Goal: Task Accomplishment & Management: Use online tool/utility

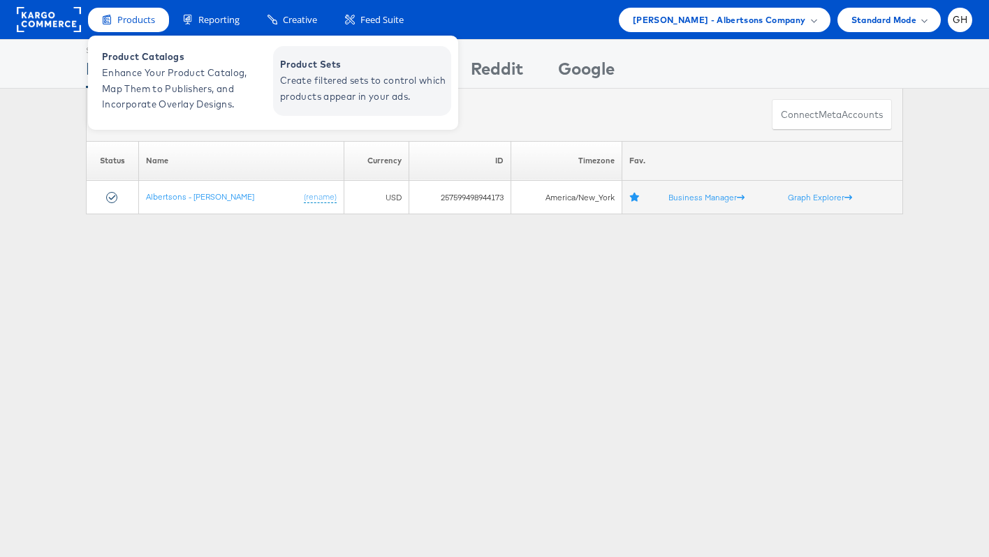
click at [350, 82] on span "Create filtered sets to control which products appear in your ads." at bounding box center [364, 89] width 168 height 32
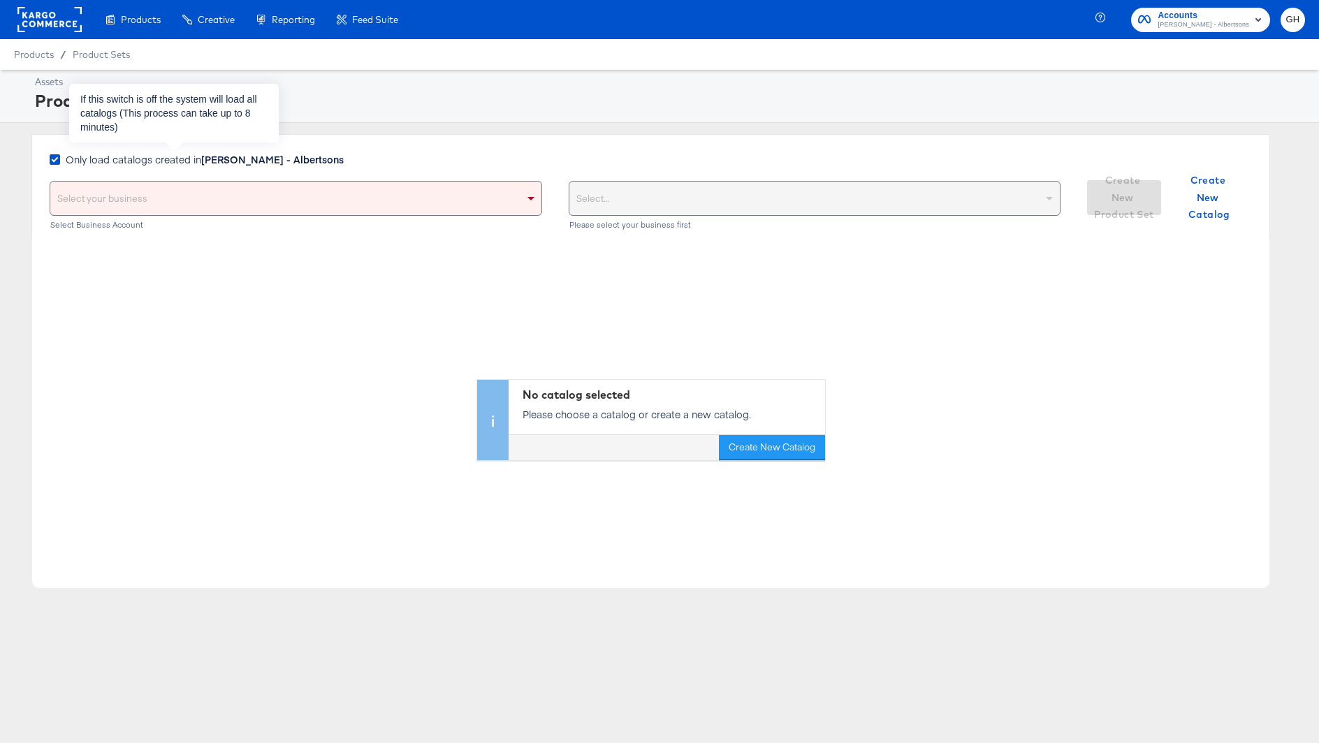
click at [149, 166] on div "Only load catalogs created in [PERSON_NAME] - Albertsons" at bounding box center [200, 161] width 300 height 18
drag, startPoint x: 147, startPoint y: 191, endPoint x: 146, endPoint y: 170, distance: 21.0
click at [146, 191] on div "Select your business" at bounding box center [295, 199] width 491 height 34
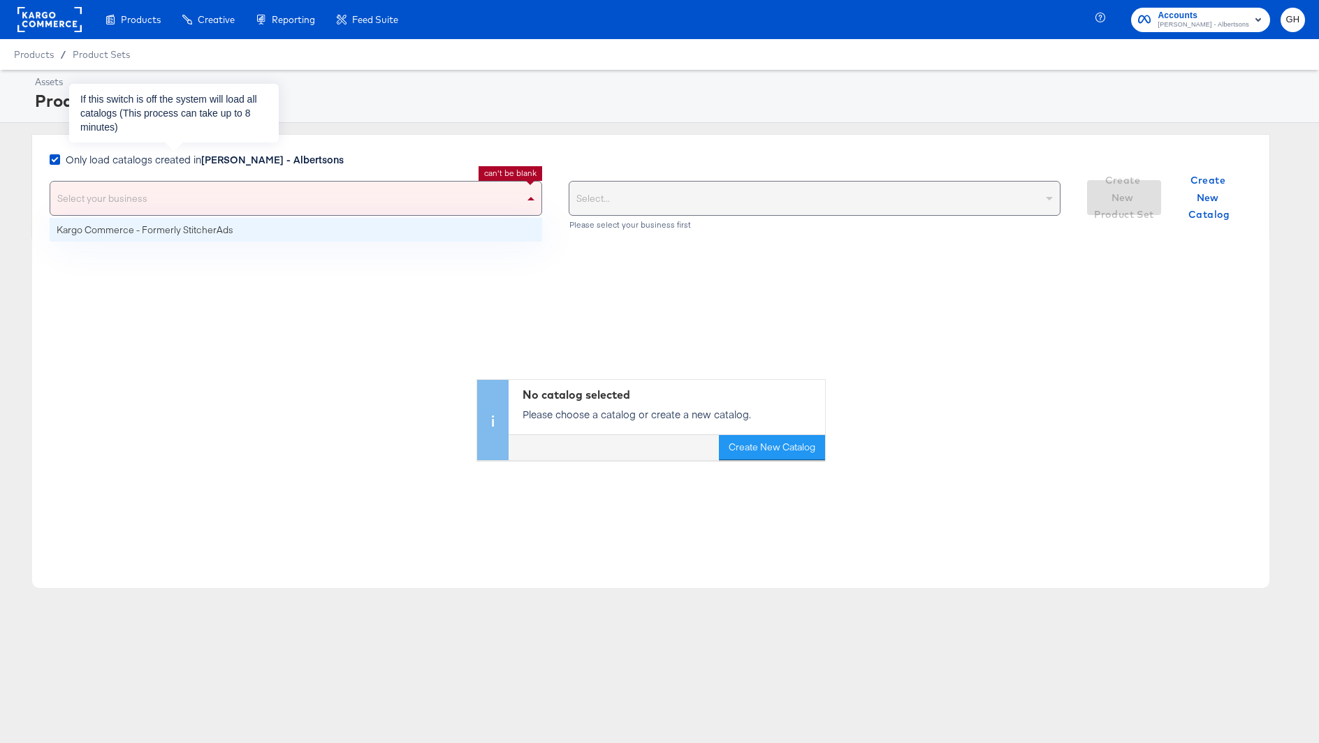
click at [146, 165] on span "Only load catalogs created in [PERSON_NAME] - Albertsons" at bounding box center [205, 159] width 278 height 14
click at [0, 0] on input "Only load catalogs created in [PERSON_NAME] - Albertsons" at bounding box center [0, 0] width 0 height 0
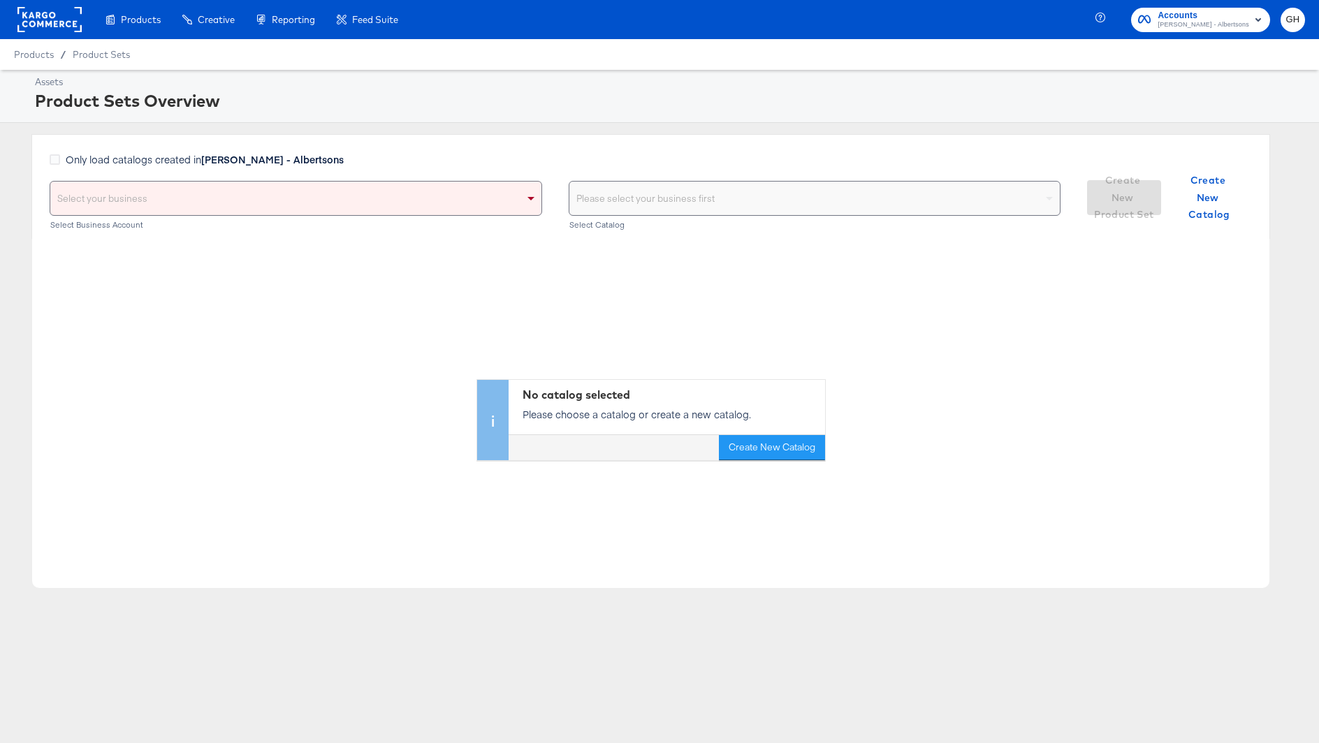
click at [146, 191] on div "Select your business" at bounding box center [295, 199] width 491 height 34
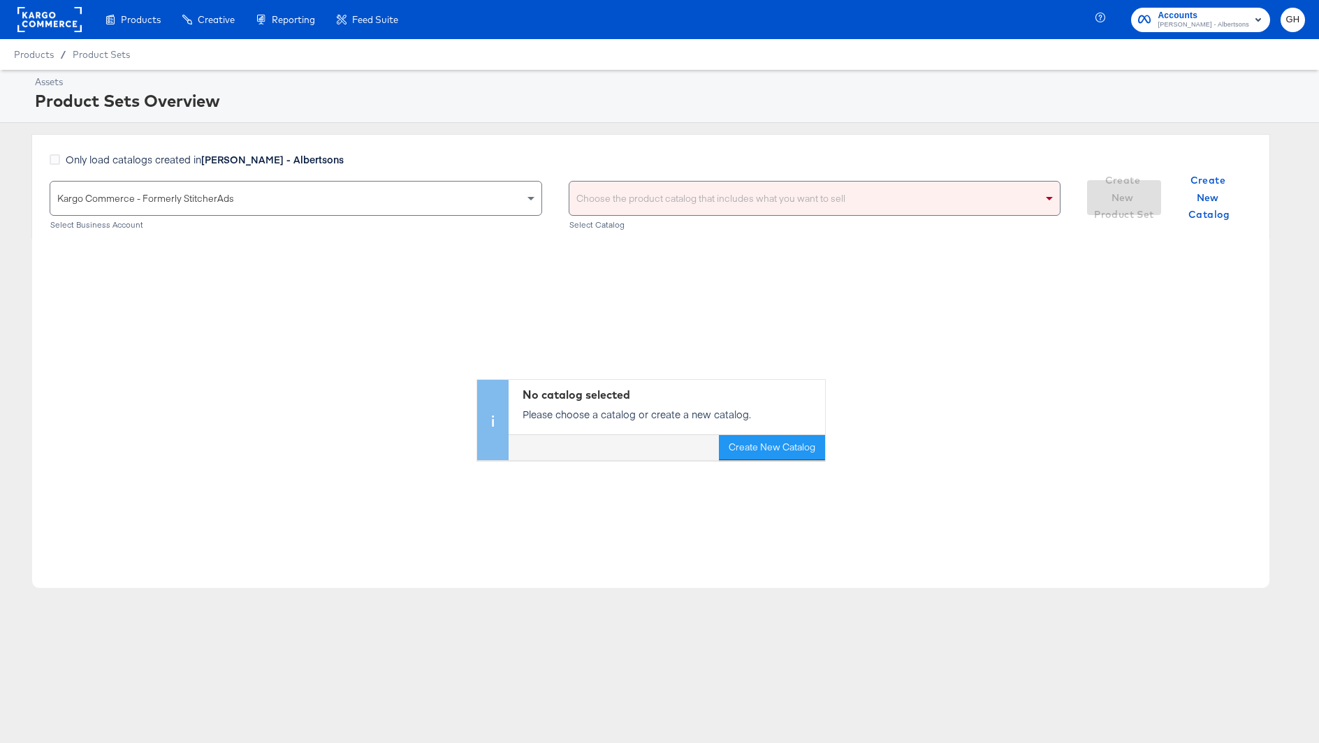
click at [602, 214] on div "Choose the product catalog that includes what you want to sell" at bounding box center [814, 199] width 491 height 34
type input "n"
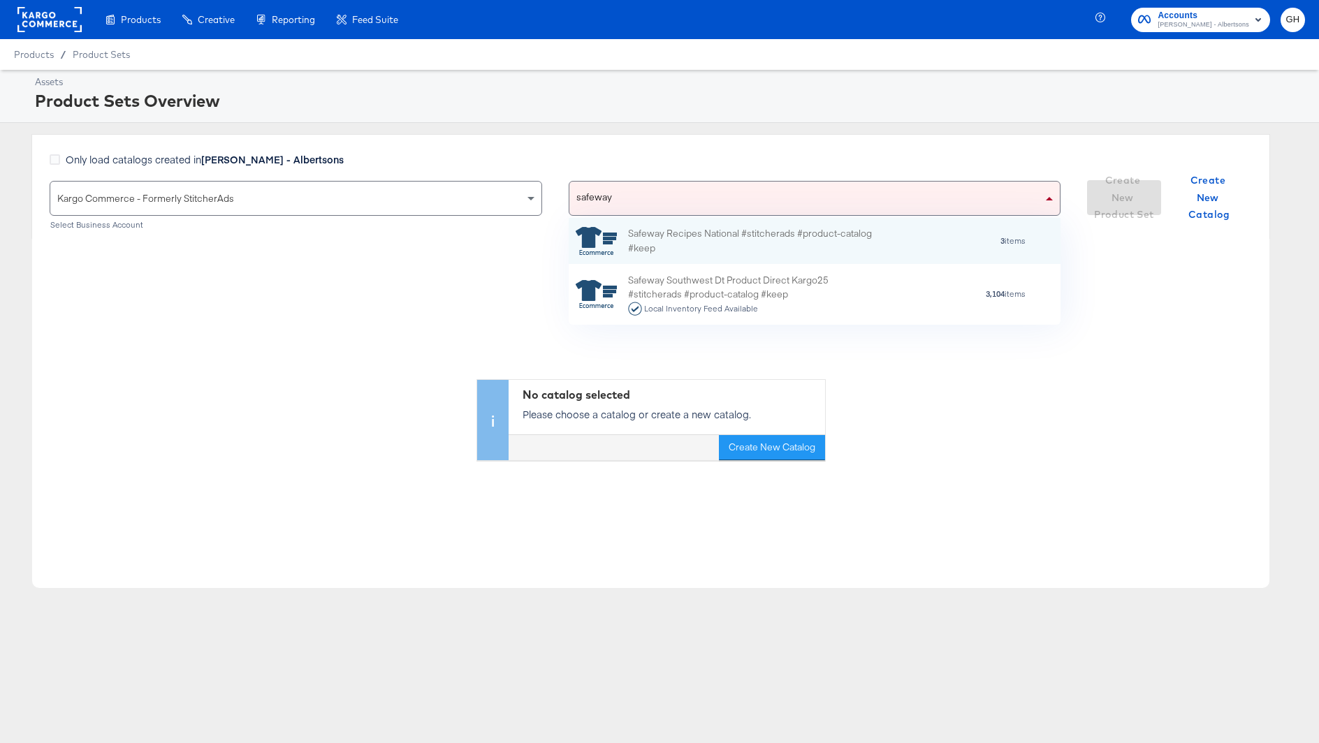
scroll to position [107, 492]
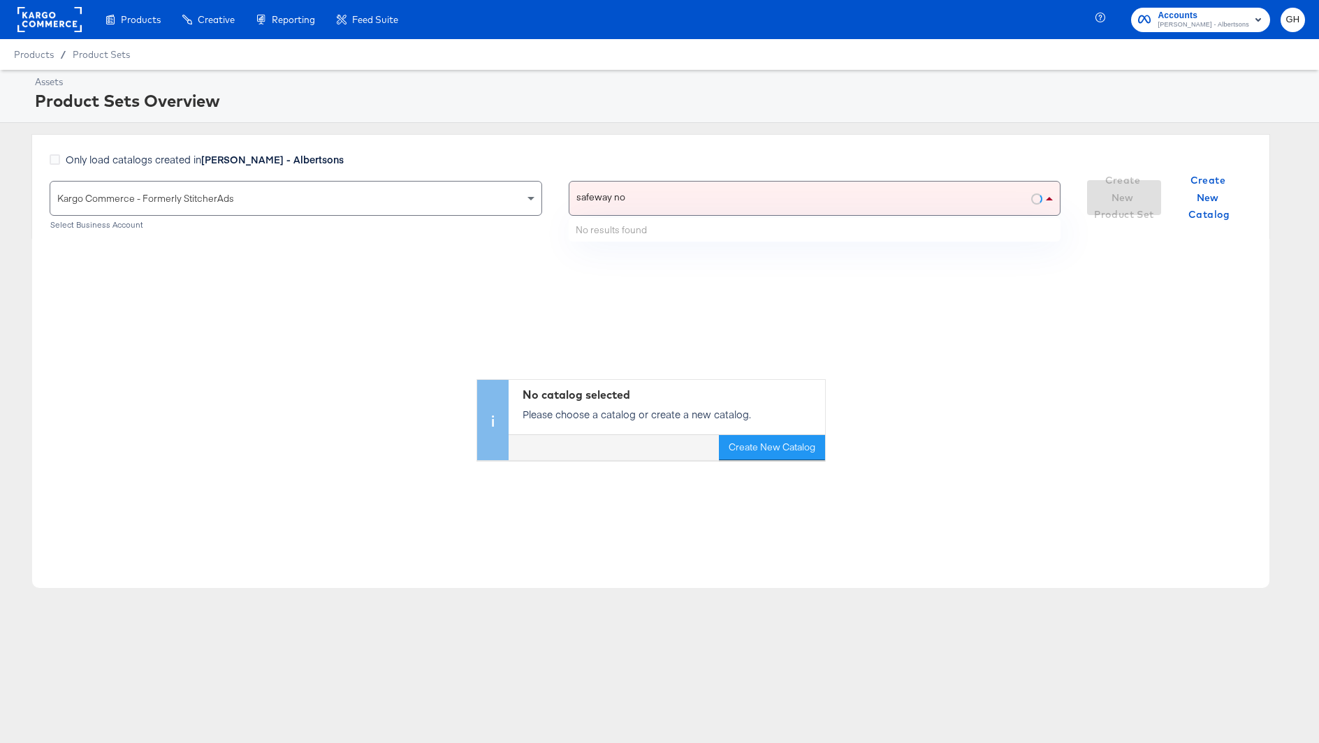
type input "safeway nor"
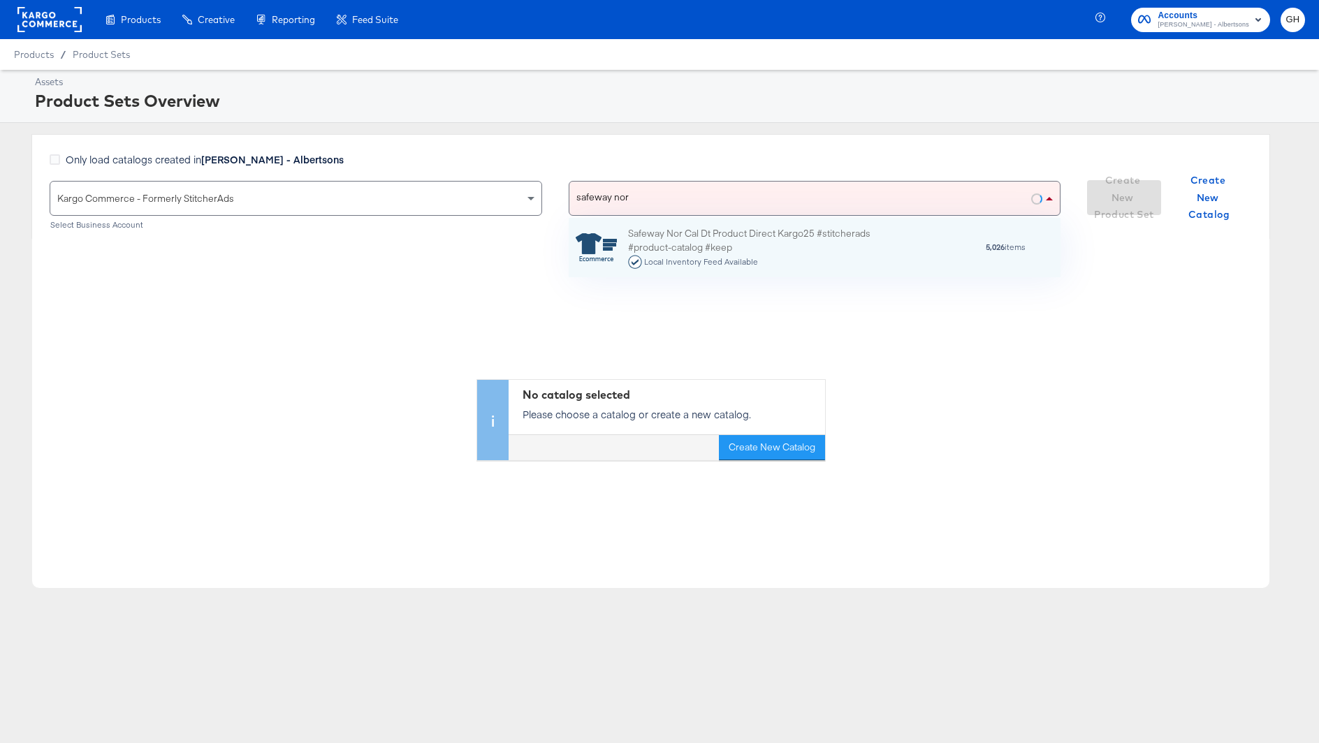
scroll to position [59, 492]
click at [729, 241] on div "Safeway Nor Cal Dt Product Direct Kargo25 #stitcherads #product-catalog #keep L…" at bounding box center [750, 247] width 244 height 43
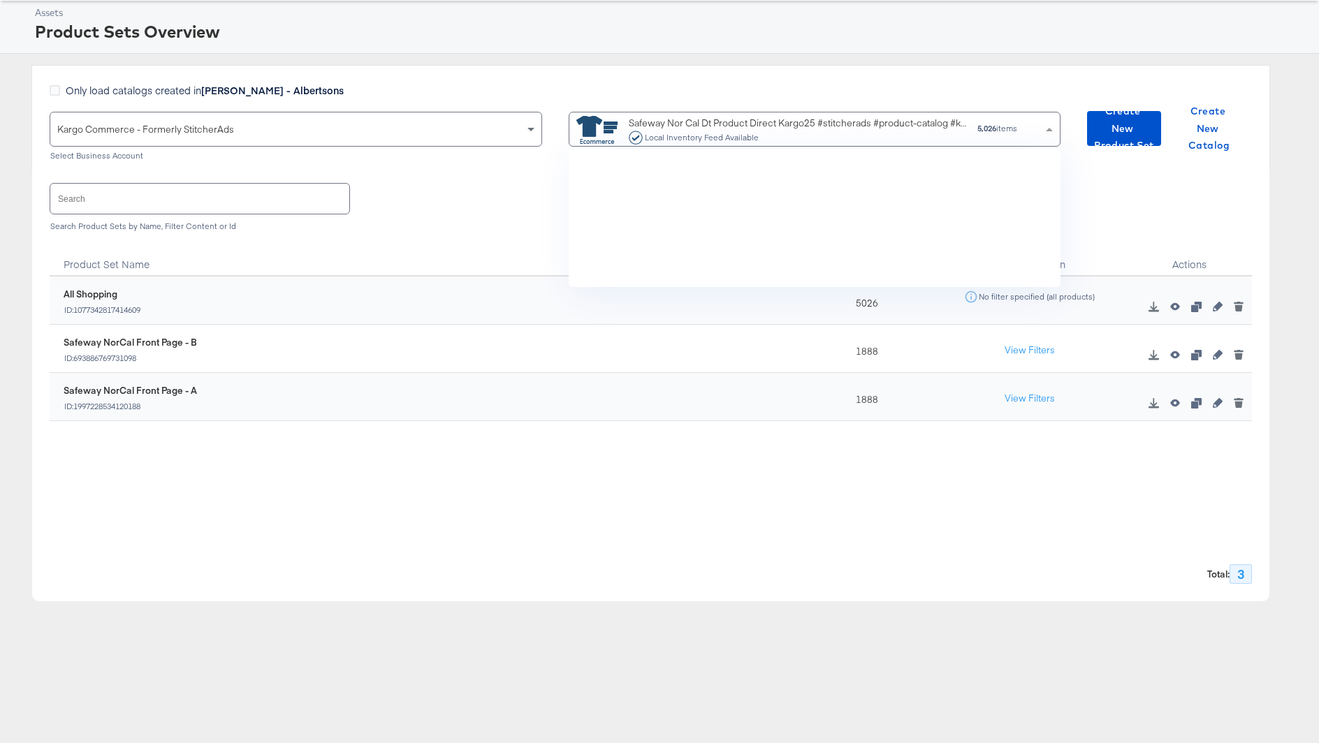
scroll to position [138, 492]
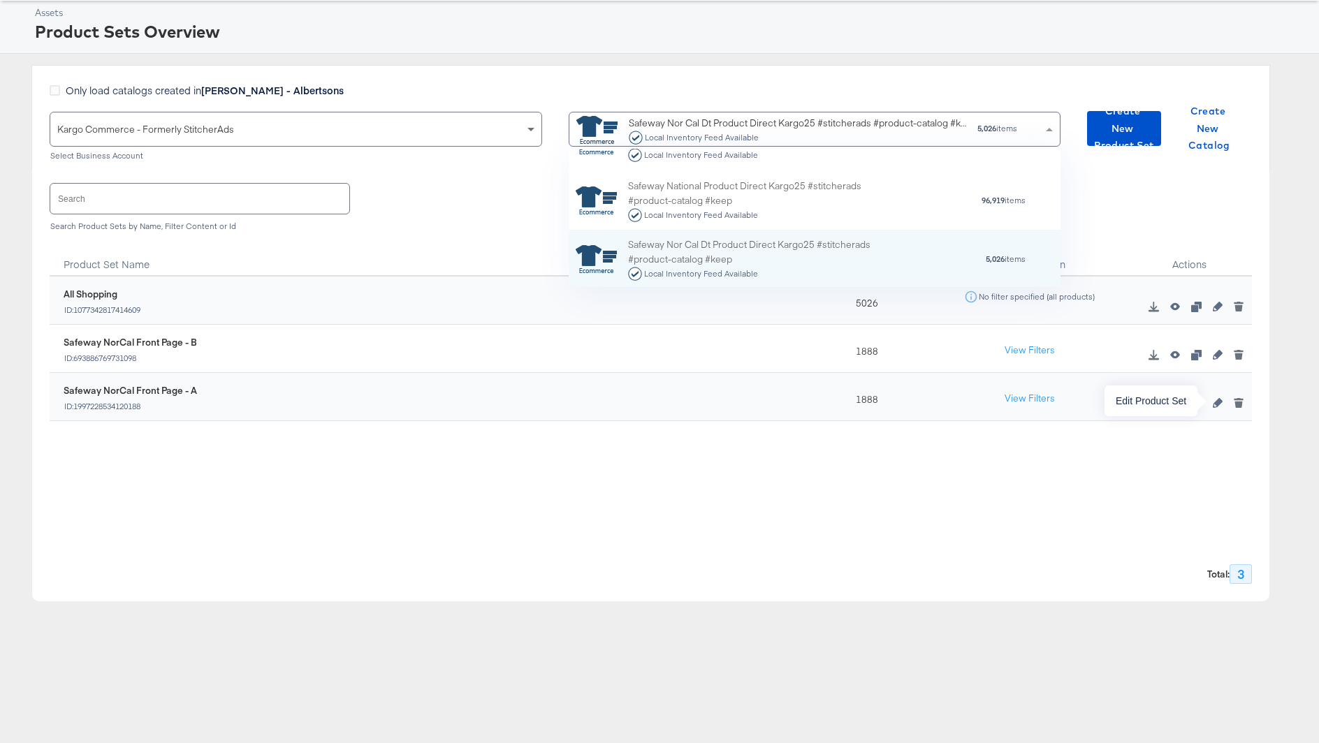
click at [1218, 399] on icon "button" at bounding box center [1217, 403] width 10 height 10
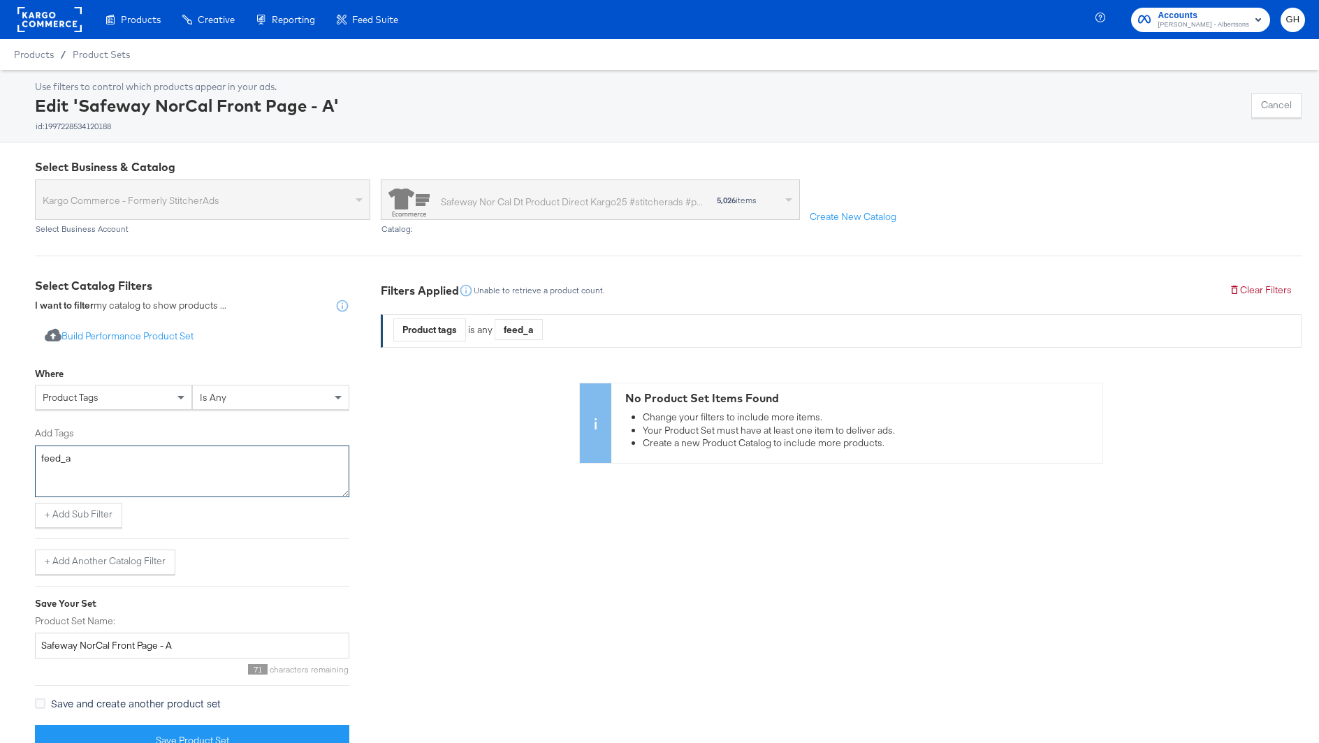
click at [179, 465] on textarea "feed_a" at bounding box center [192, 472] width 314 height 52
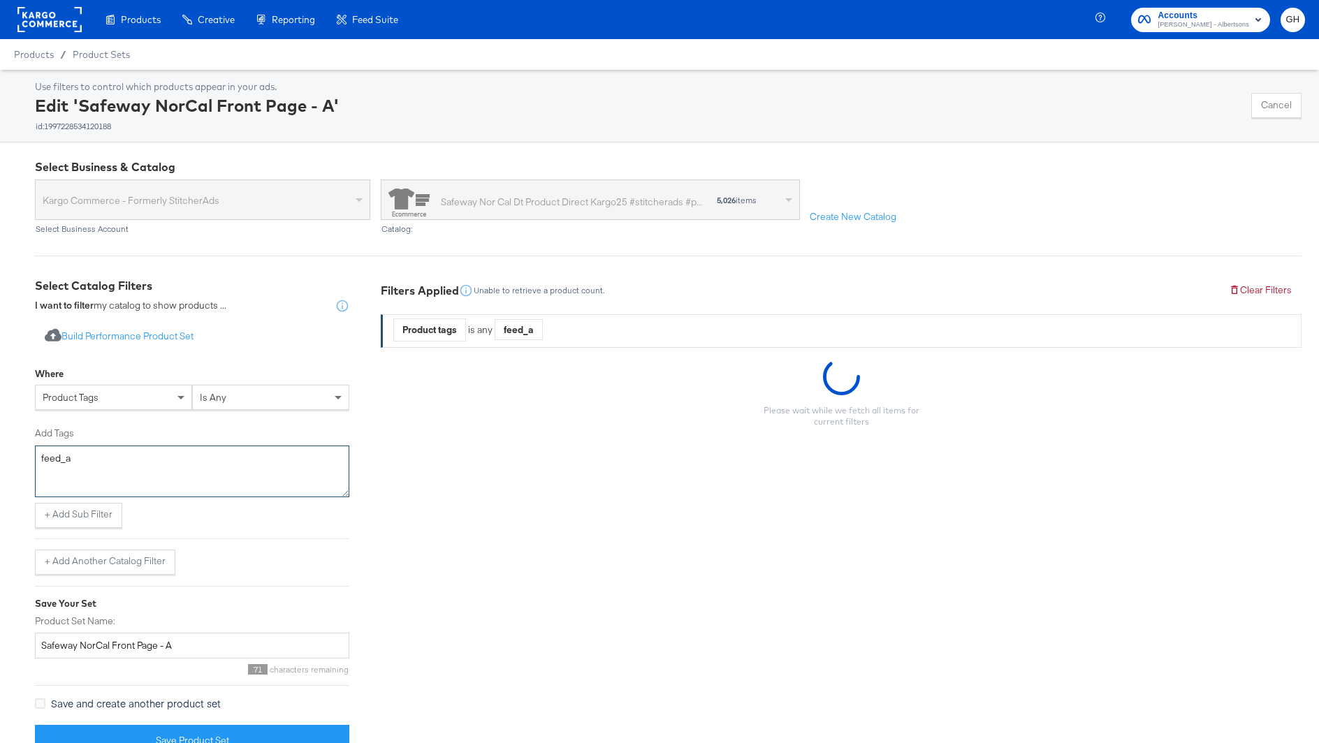
click at [179, 467] on textarea "feed_a" at bounding box center [192, 472] width 314 height 52
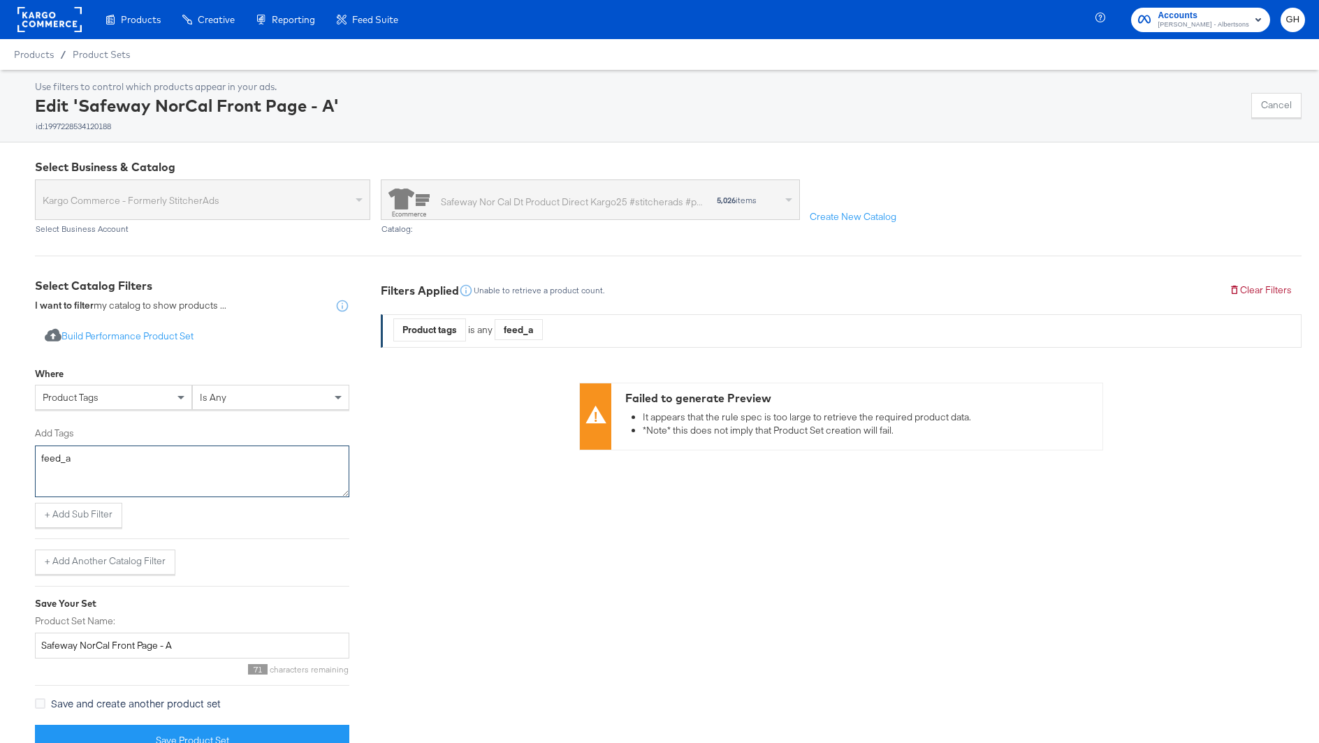
click at [179, 473] on textarea "feed_a" at bounding box center [192, 472] width 314 height 52
click at [238, 399] on div "is any" at bounding box center [271, 398] width 156 height 24
click at [182, 490] on textarea "digi" at bounding box center [192, 472] width 314 height 52
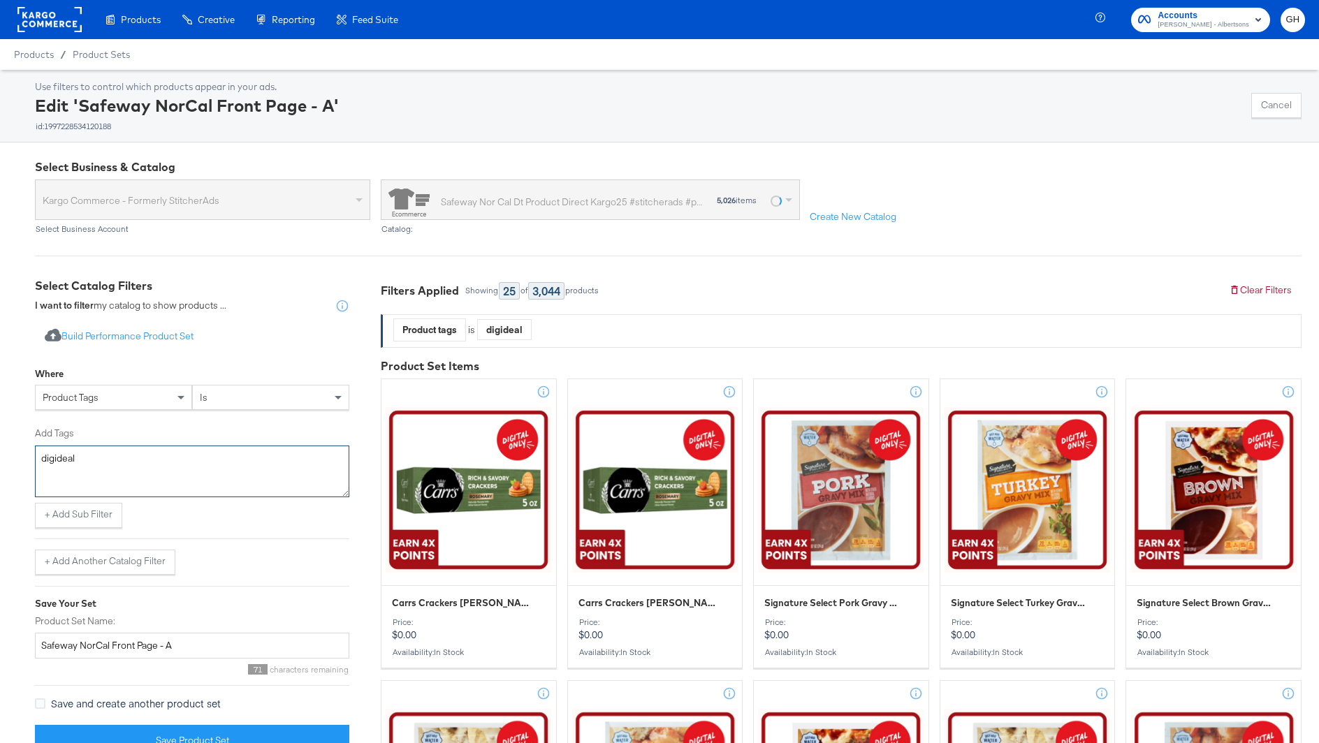
type textarea "digideal"
